Goal: Task Accomplishment & Management: Use online tool/utility

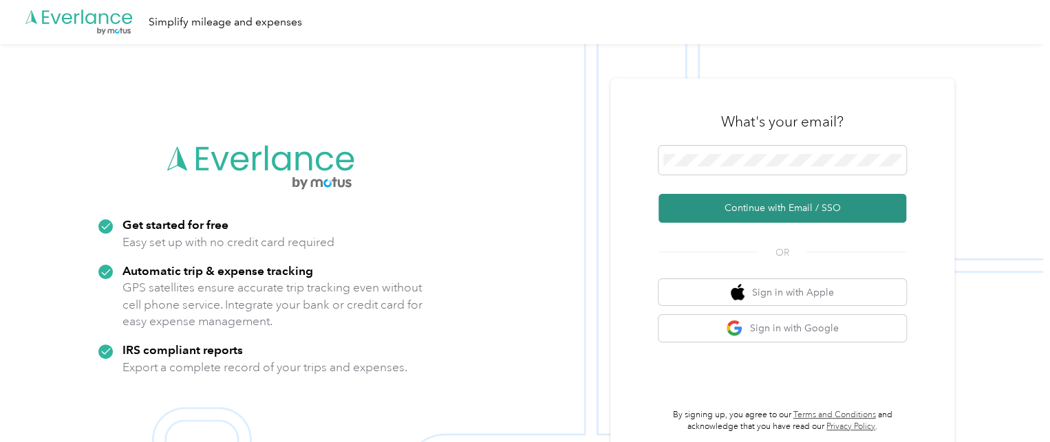
click at [766, 220] on button "Continue with Email / SSO" at bounding box center [783, 208] width 248 height 29
click at [773, 213] on button "Continue with Email / SSO" at bounding box center [783, 208] width 248 height 29
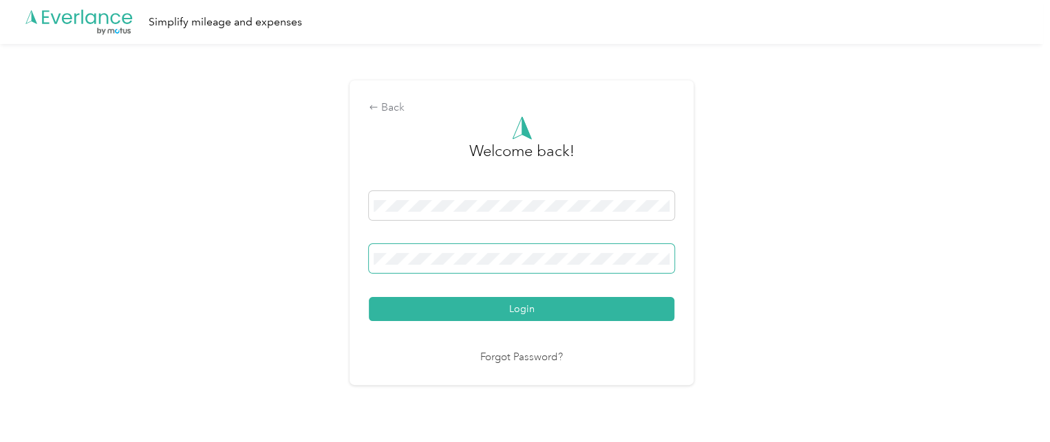
click at [369, 297] on button "Login" at bounding box center [522, 309] width 306 height 24
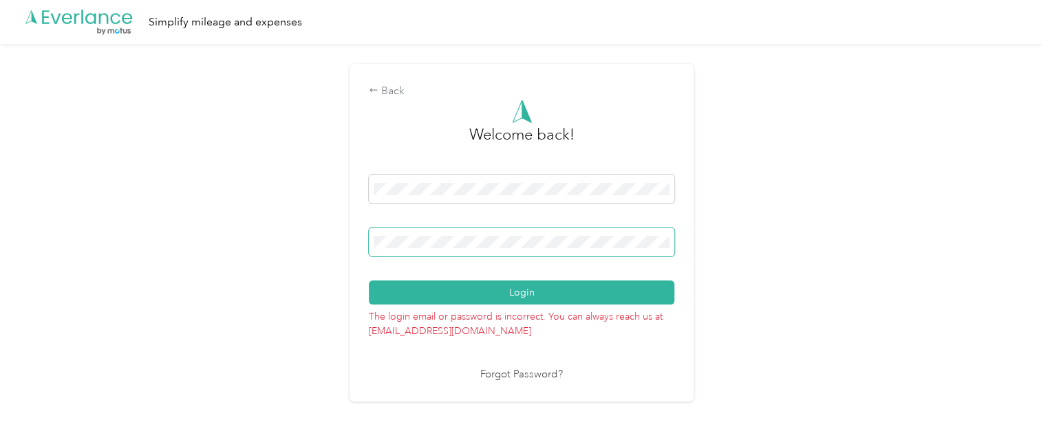
click at [369, 281] on button "Login" at bounding box center [522, 293] width 306 height 24
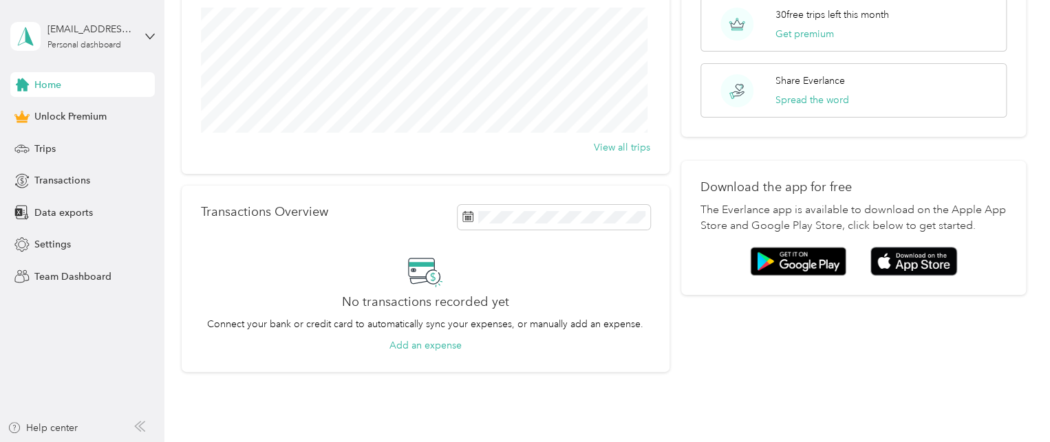
scroll to position [171, 0]
click at [142, 38] on div "[EMAIL_ADDRESS][DOMAIN_NAME] Personal dashboard" at bounding box center [82, 36] width 145 height 48
click at [52, 150] on span "Trips" at bounding box center [44, 149] width 21 height 14
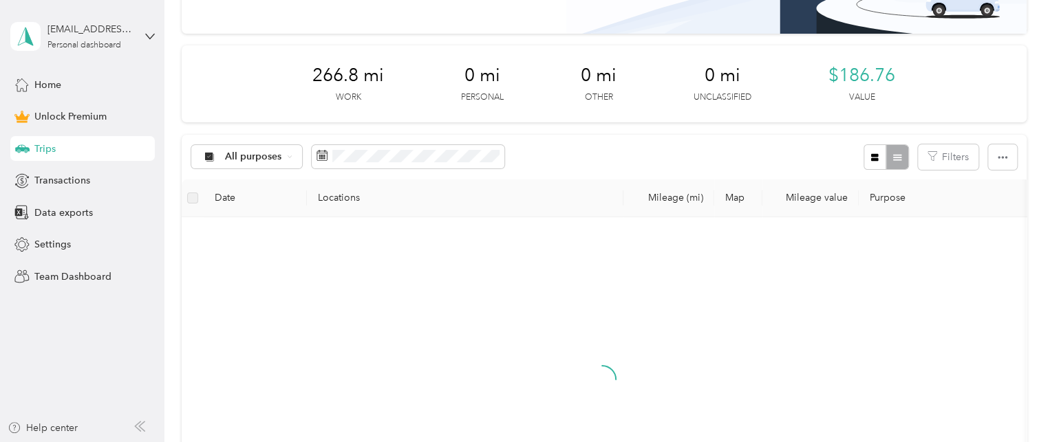
scroll to position [171, 0]
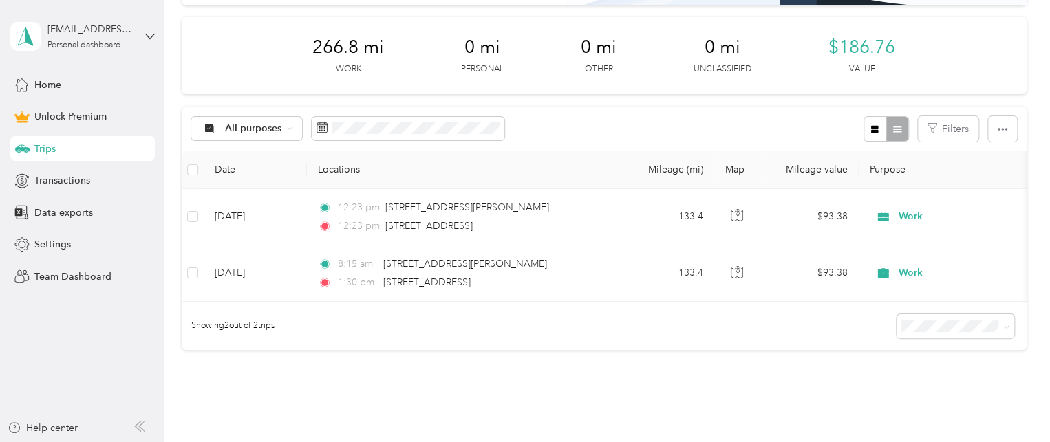
click at [501, 397] on div "30 free trips remaining this month. Never miss a mile with unlimited automatic …" at bounding box center [604, 144] width 845 height 509
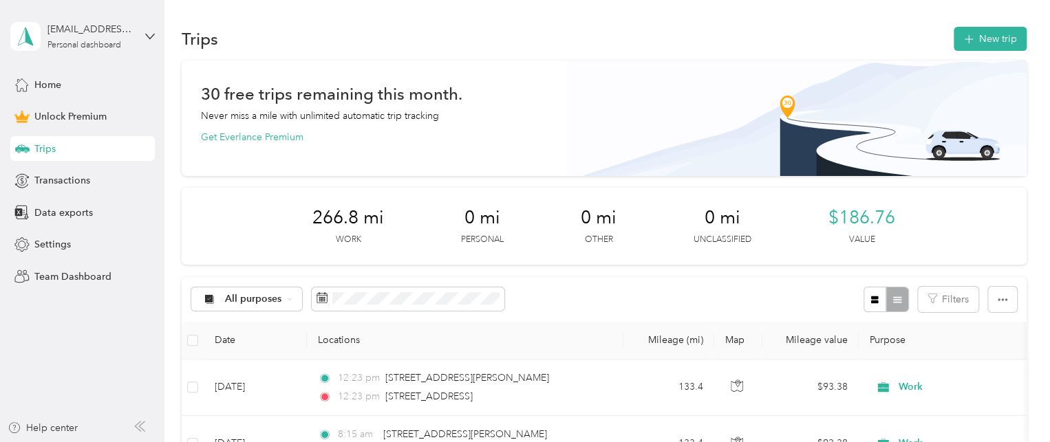
scroll to position [140, 0]
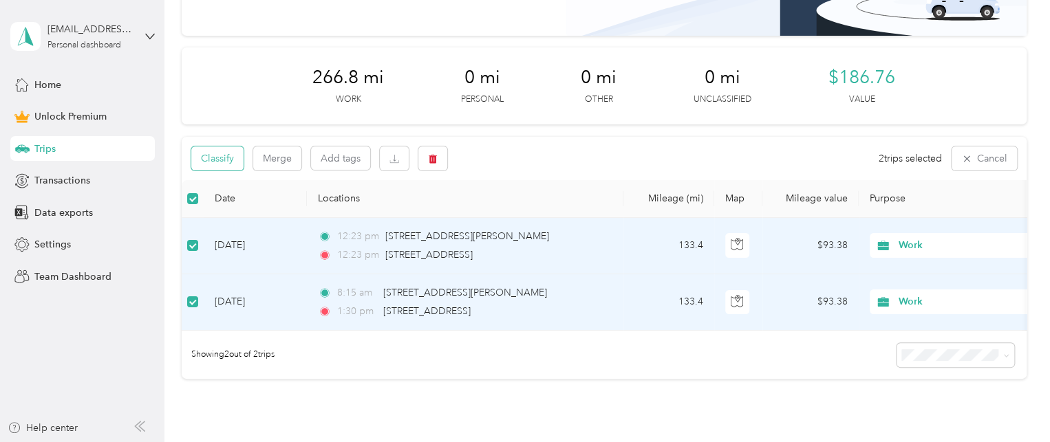
click at [226, 159] on button "Classify" at bounding box center [217, 159] width 52 height 24
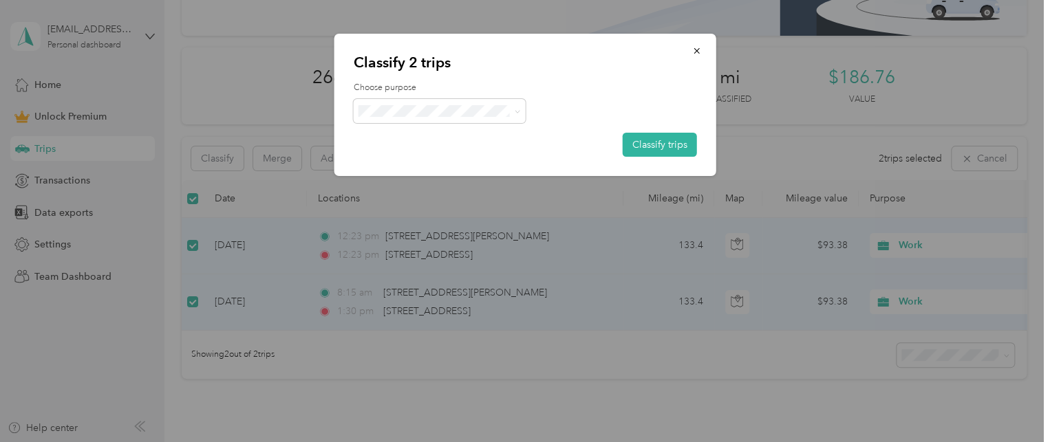
click at [440, 131] on span "Work" at bounding box center [451, 128] width 128 height 14
click at [660, 139] on button "Classify trips" at bounding box center [660, 145] width 74 height 24
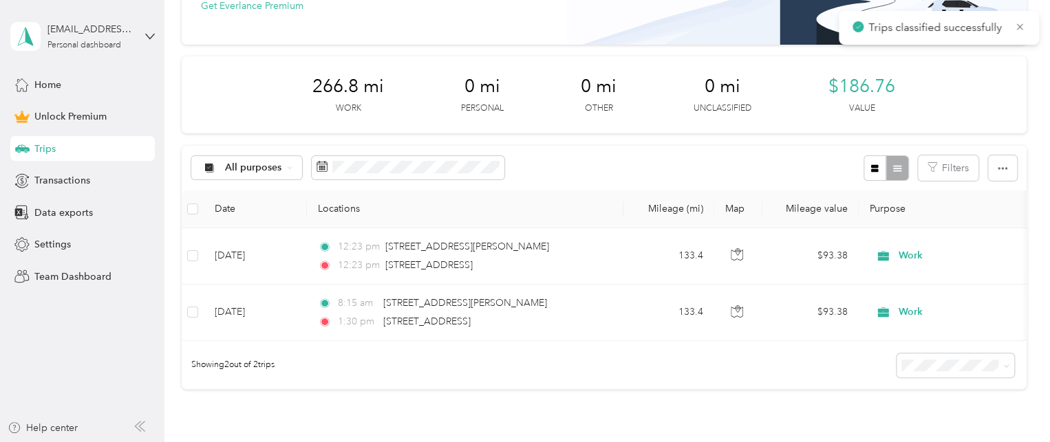
scroll to position [77, 0]
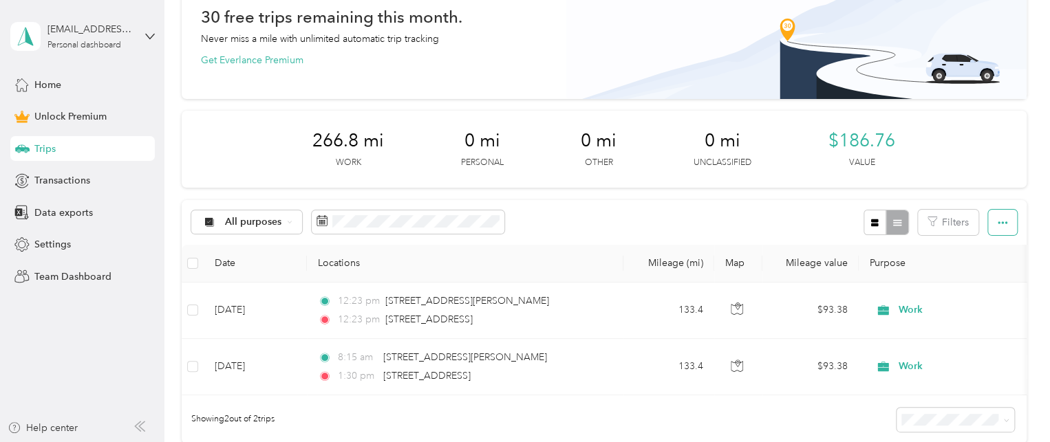
click at [998, 220] on icon "button" at bounding box center [1003, 223] width 10 height 10
click at [100, 267] on div "Team Dashboard" at bounding box center [82, 276] width 145 height 25
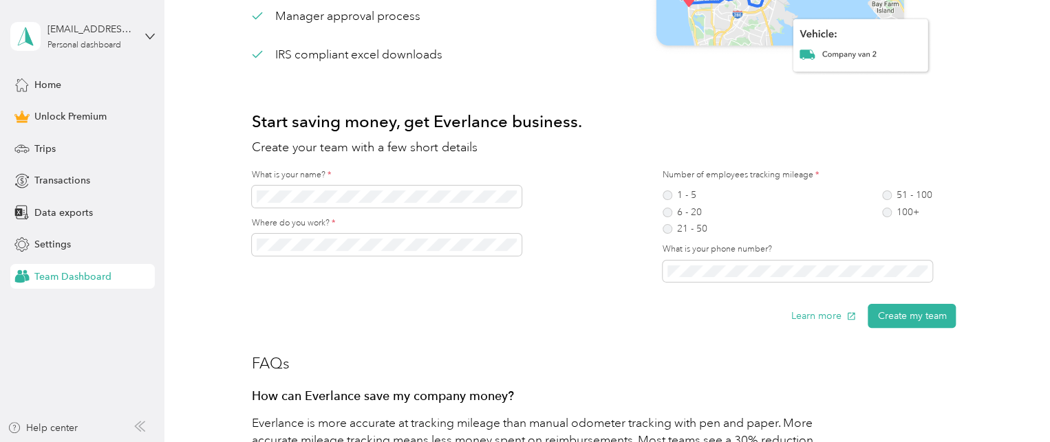
scroll to position [206, 0]
click at [63, 91] on div "Home" at bounding box center [82, 84] width 145 height 25
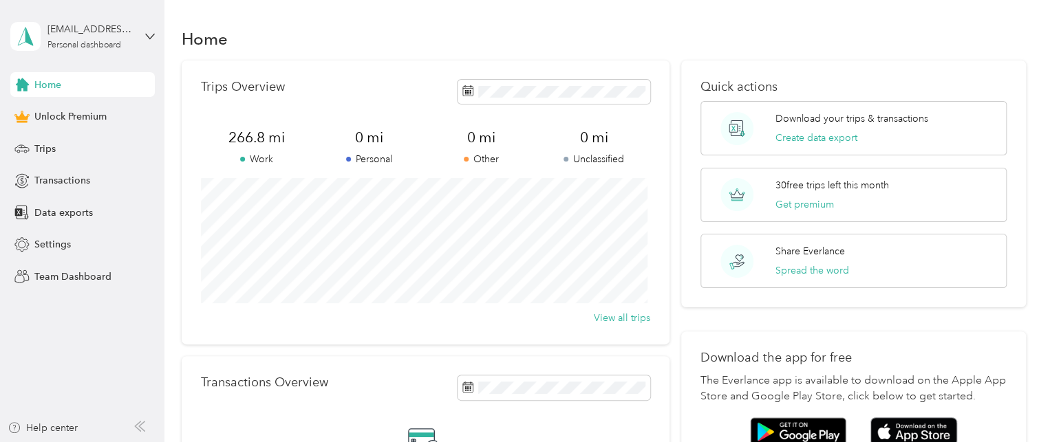
scroll to position [160, 0]
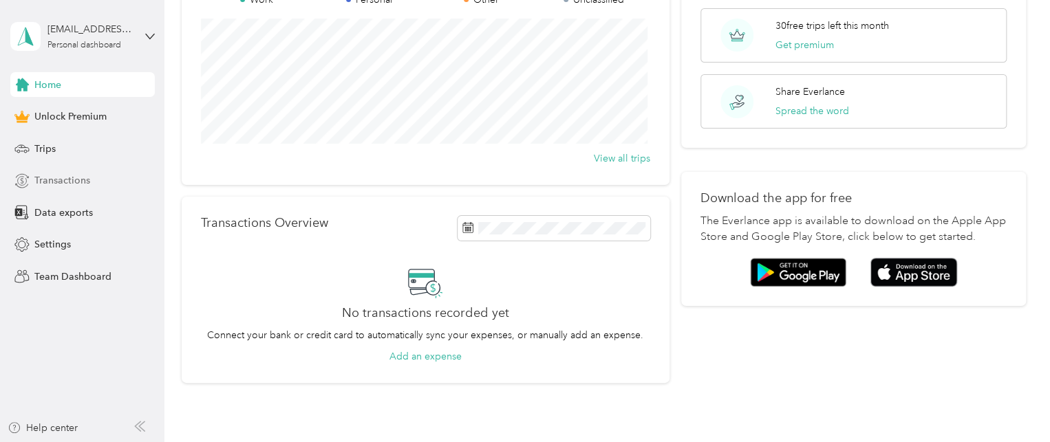
click at [52, 170] on div "Transactions" at bounding box center [82, 181] width 145 height 25
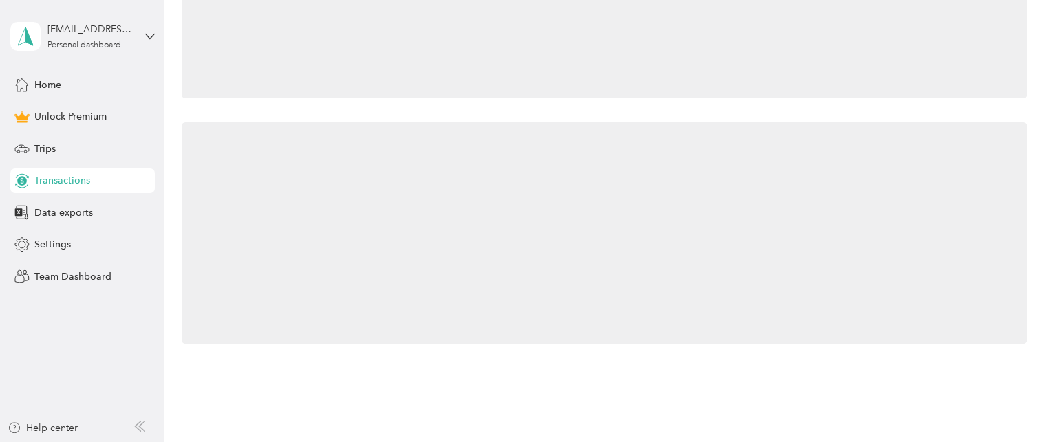
click at [52, 170] on div "Transactions" at bounding box center [82, 181] width 145 height 25
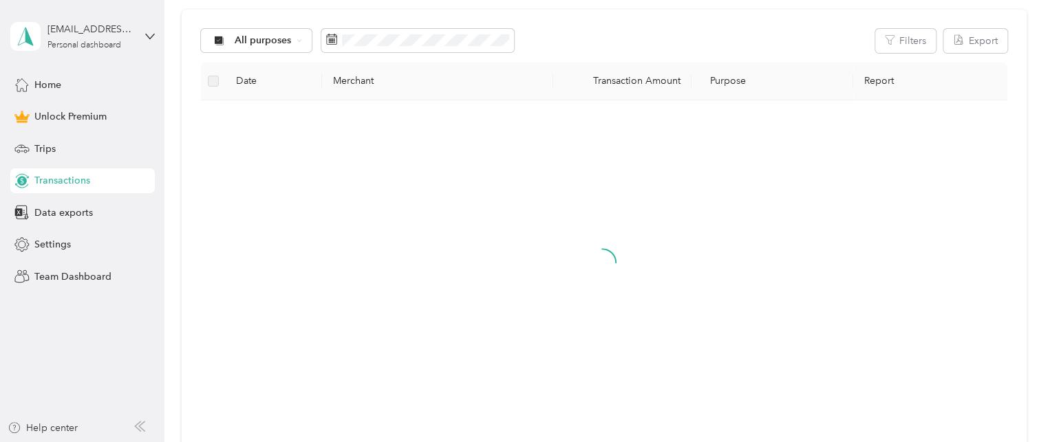
scroll to position [160, 0]
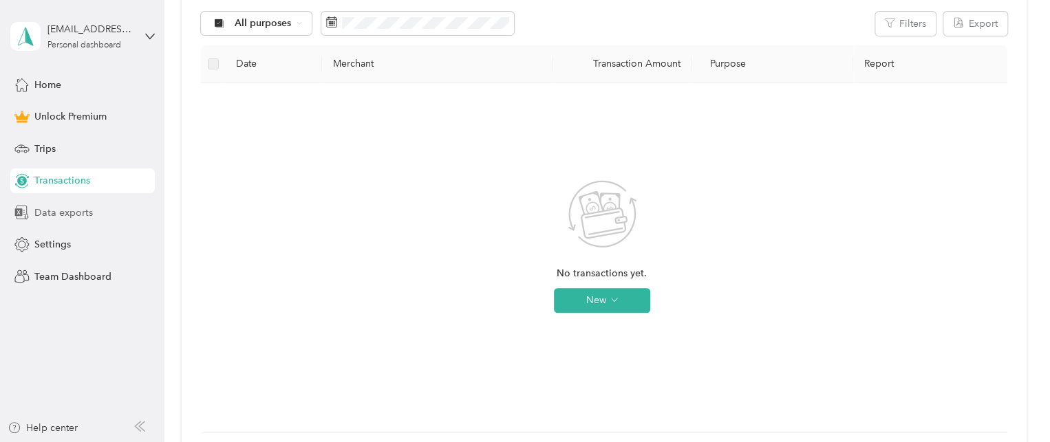
click at [54, 211] on span "Data exports" at bounding box center [63, 213] width 58 height 14
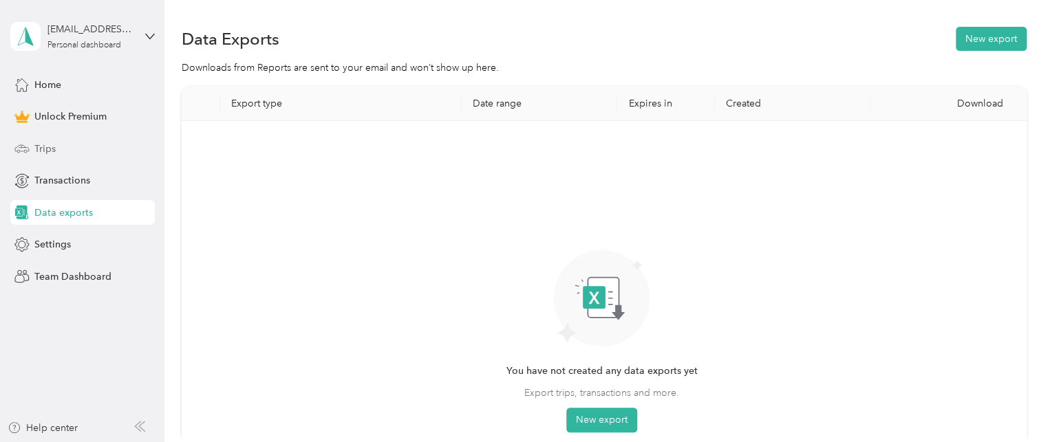
click at [70, 147] on div "Trips" at bounding box center [82, 148] width 145 height 25
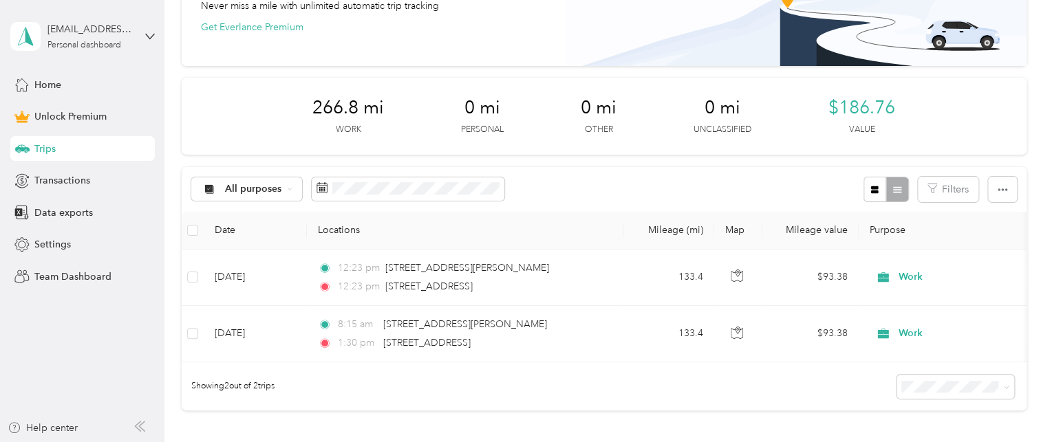
scroll to position [112, 0]
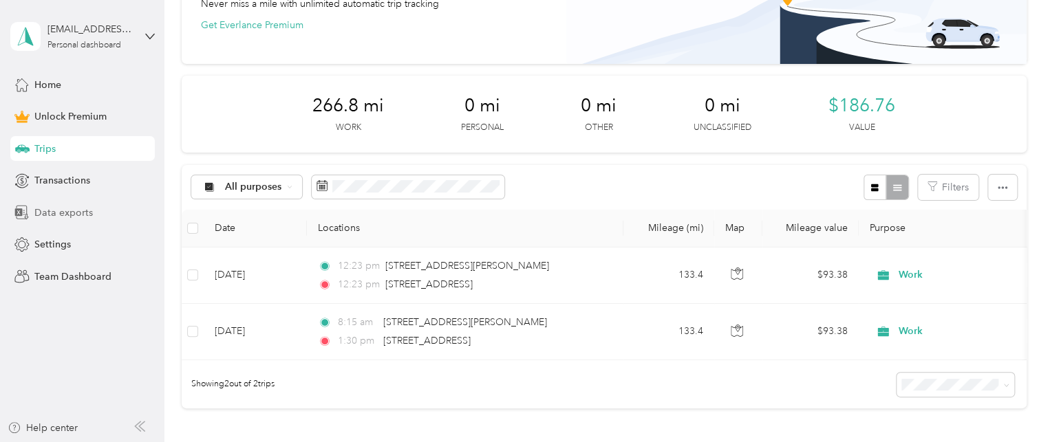
click at [39, 213] on span "Data exports" at bounding box center [63, 213] width 58 height 14
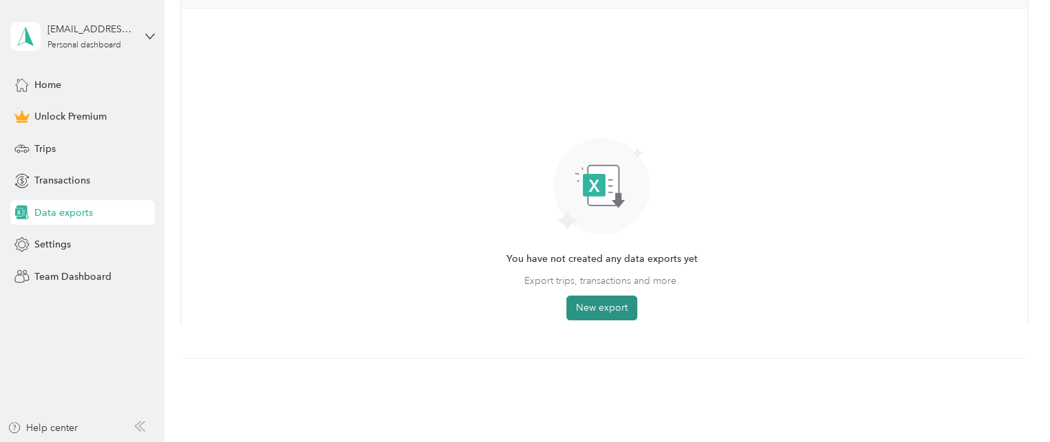
click at [597, 296] on button "New export" at bounding box center [601, 308] width 71 height 25
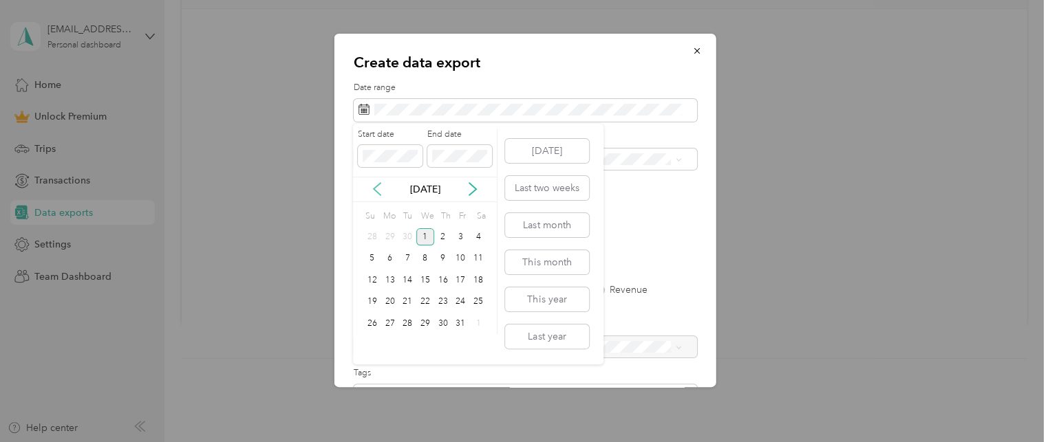
click at [380, 188] on icon at bounding box center [377, 189] width 14 height 14
click at [390, 237] on div "1" at bounding box center [390, 236] width 18 height 17
click at [406, 321] on div "30" at bounding box center [407, 323] width 18 height 17
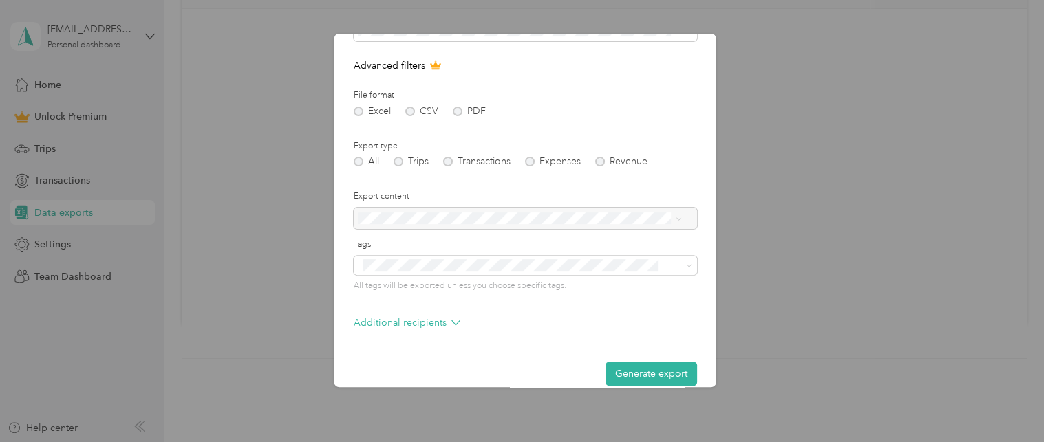
scroll to position [146, 0]
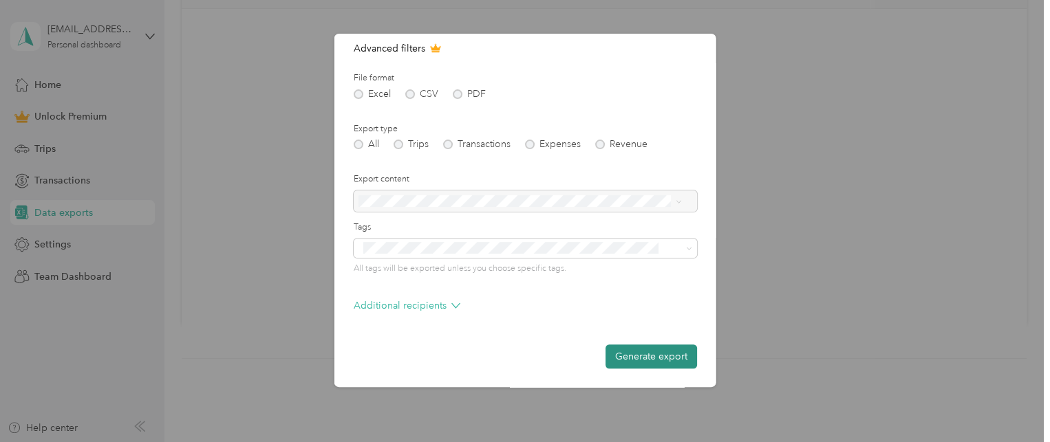
click at [656, 357] on button "Generate export" at bounding box center [652, 357] width 92 height 24
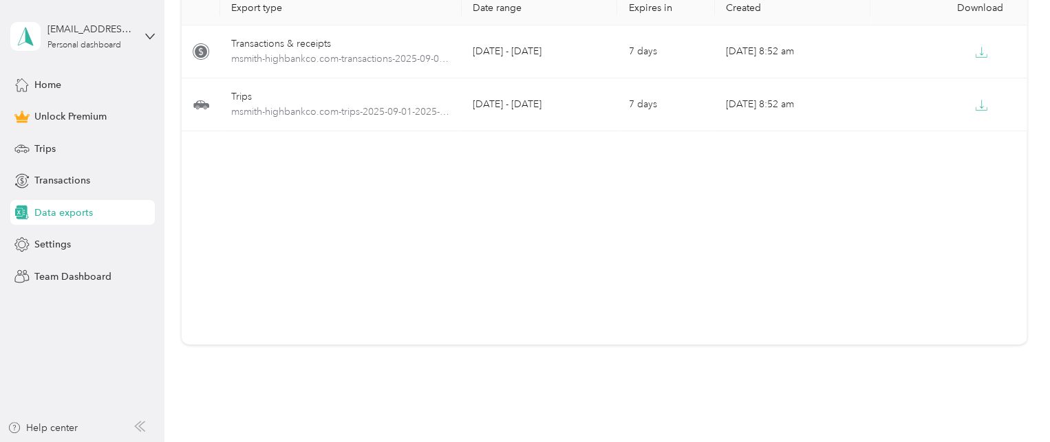
scroll to position [0, 0]
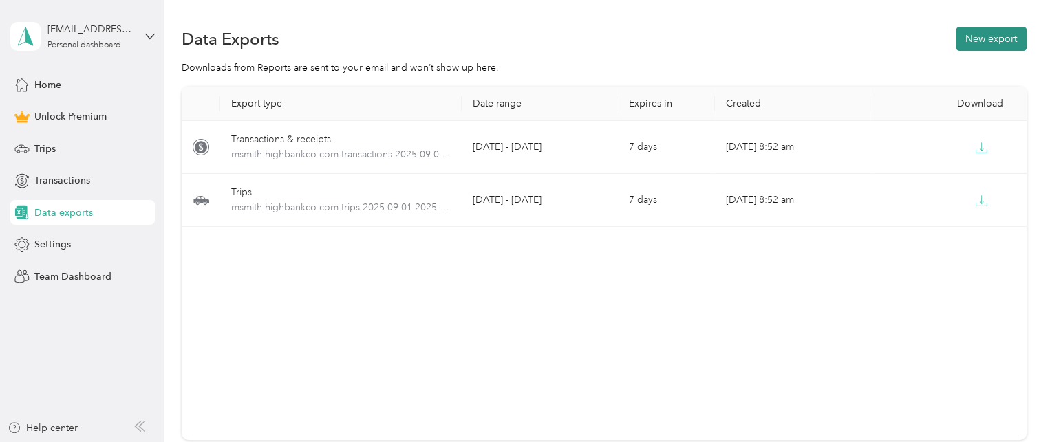
click at [1008, 35] on button "New export" at bounding box center [991, 39] width 71 height 24
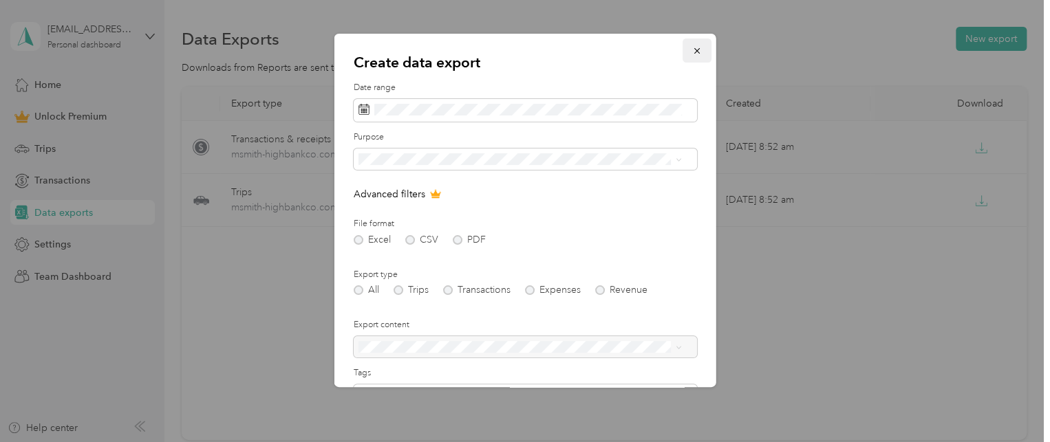
click at [692, 48] on icon "button" at bounding box center [697, 51] width 10 height 10
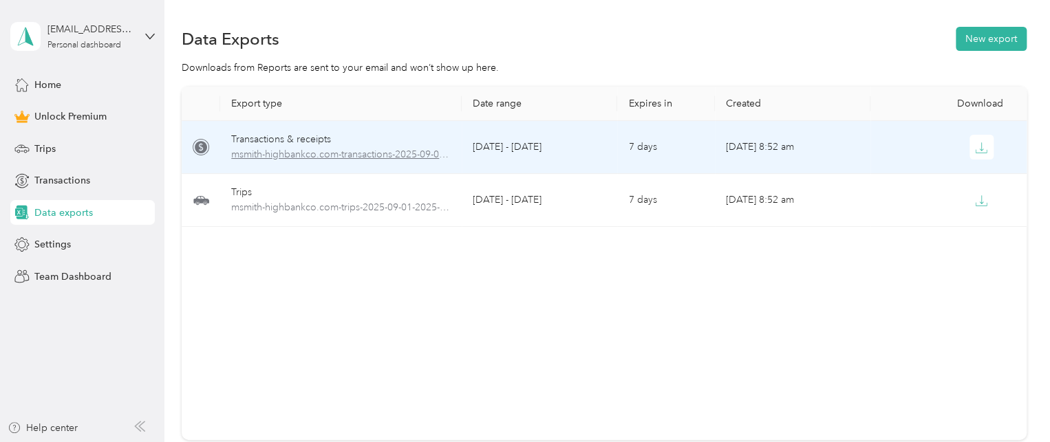
click at [427, 162] on span "msmith-highbankco.com-transactions-2025-09-01-2025-09-30.xlsx" at bounding box center [341, 154] width 220 height 15
click at [423, 154] on span "msmith-highbankco.com-transactions-2025-09-01-2025-09-30.xlsx" at bounding box center [341, 154] width 220 height 15
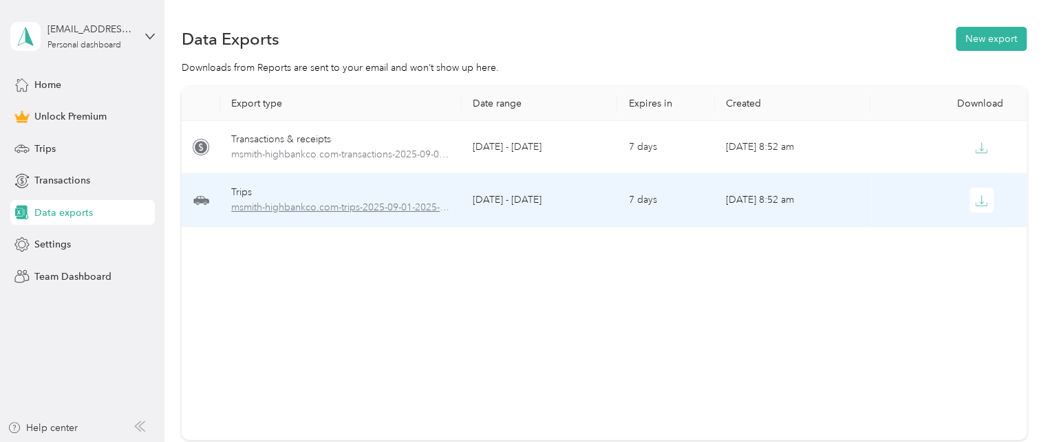
click at [449, 200] on span "msmith-highbankco.com-trips-2025-09-01-2025-09-30.xlsx" at bounding box center [341, 207] width 220 height 15
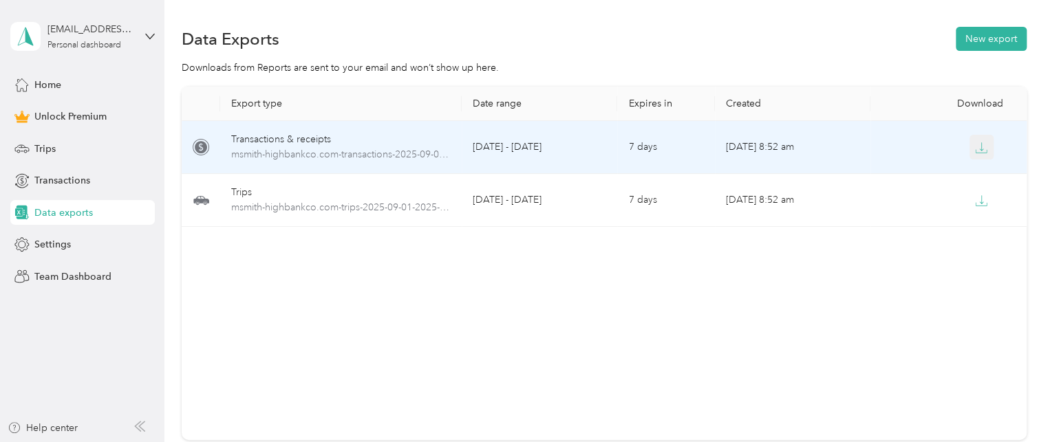
click at [979, 150] on icon "button" at bounding box center [981, 148] width 12 height 12
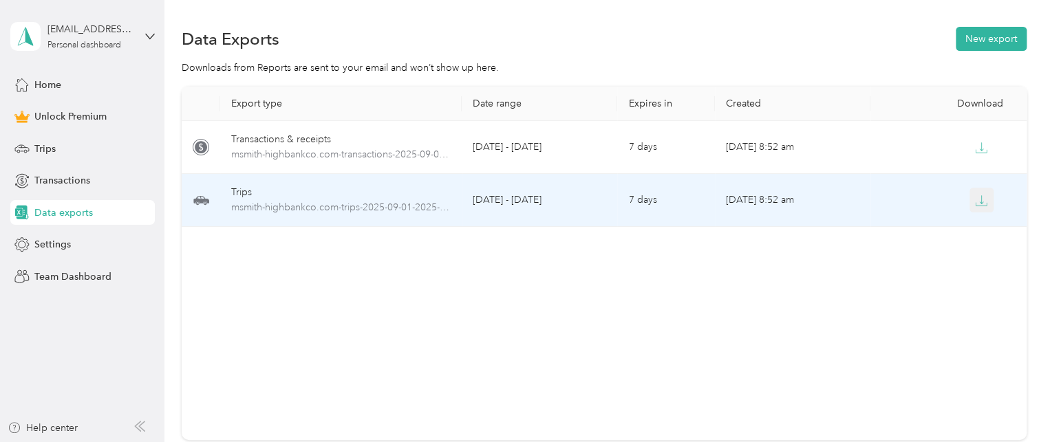
click at [980, 200] on icon "button" at bounding box center [981, 201] width 12 height 12
